Goal: Task Accomplishment & Management: Use online tool/utility

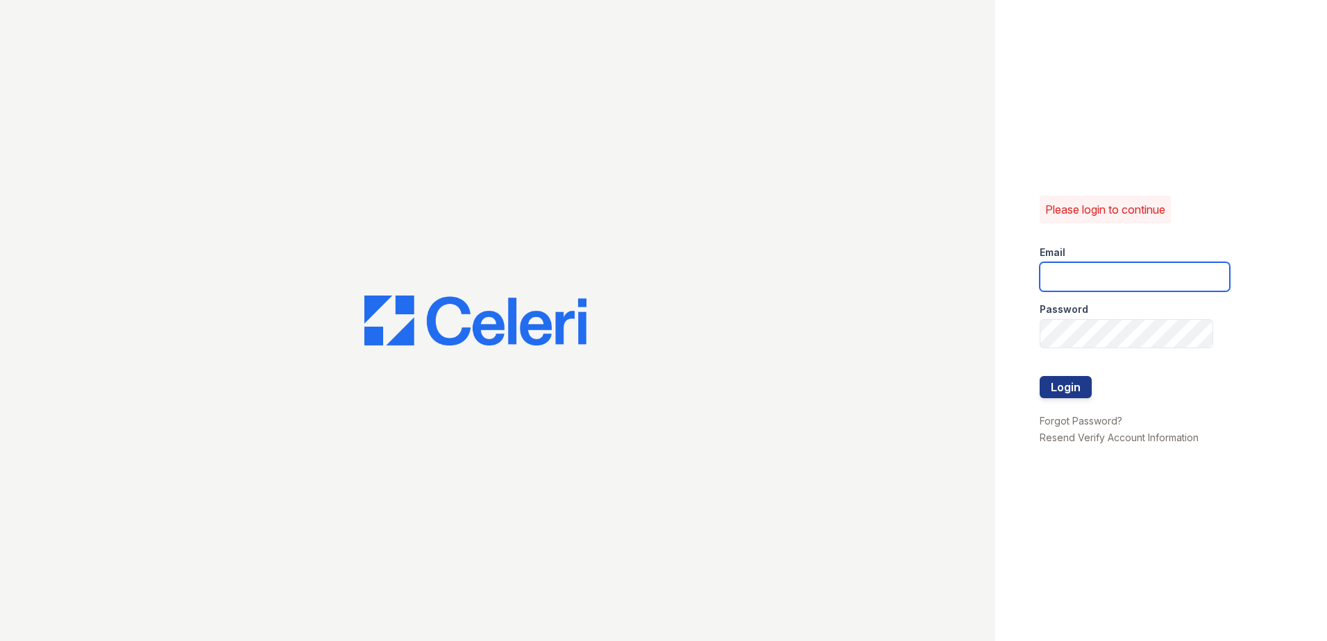
click at [1180, 278] on input "email" at bounding box center [1134, 276] width 190 height 29
type input "[EMAIL_ADDRESS][DOMAIN_NAME]"
click at [1055, 391] on button "Login" at bounding box center [1065, 387] width 52 height 22
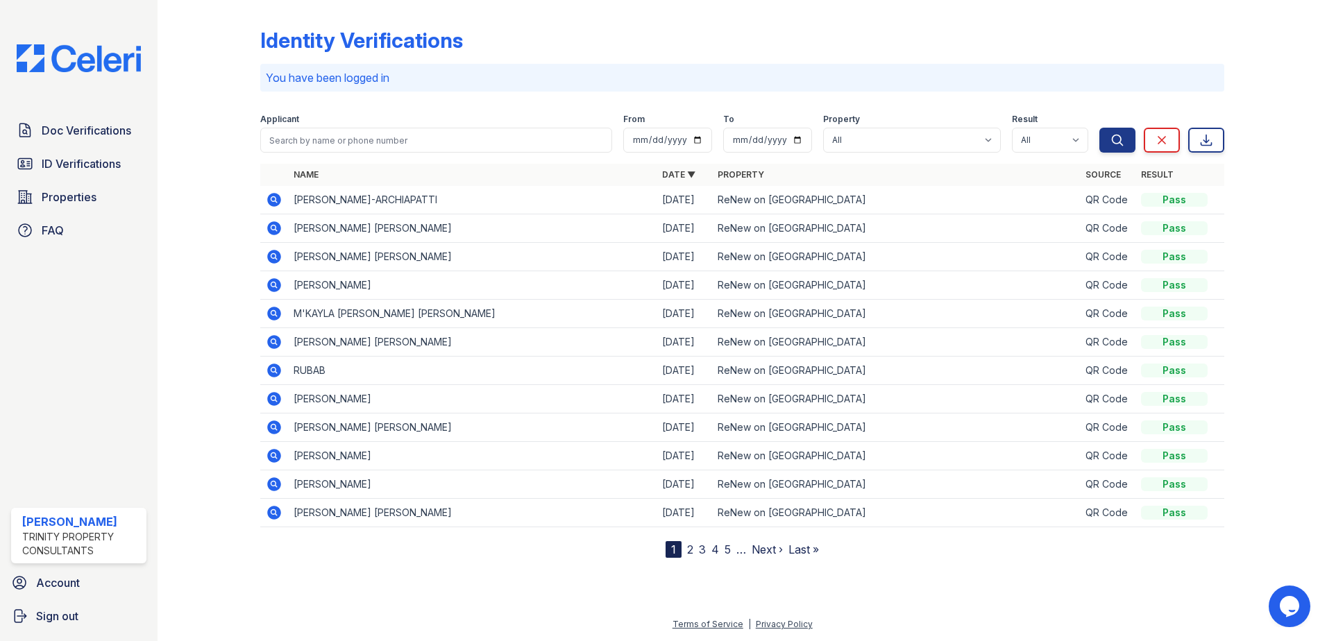
click at [1053, 19] on div "Identity Verifications You have been logged in Filter Applicant From To Propert…" at bounding box center [742, 282] width 964 height 552
